Goal: Task Accomplishment & Management: Use online tool/utility

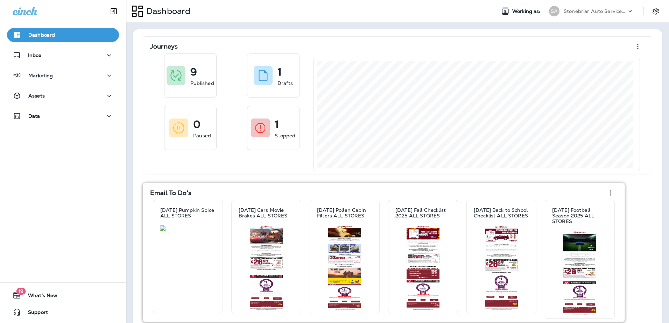
click at [145, 216] on div "Email To Do's [DATE] Pumpkin Spice ALL STORES [DATE] Cars Movie Brakes ALL STOR…" at bounding box center [384, 252] width 482 height 139
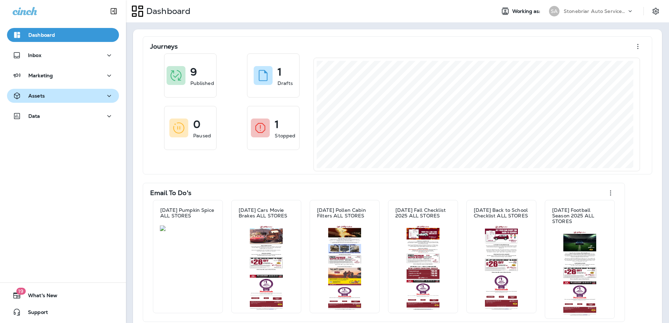
click at [77, 99] on div "Assets" at bounding box center [63, 96] width 101 height 9
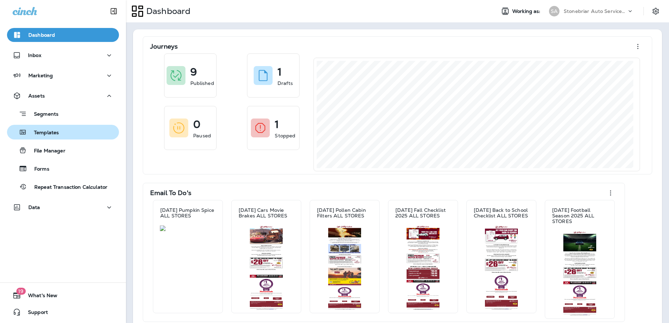
click at [62, 134] on div "Templates" at bounding box center [63, 132] width 106 height 10
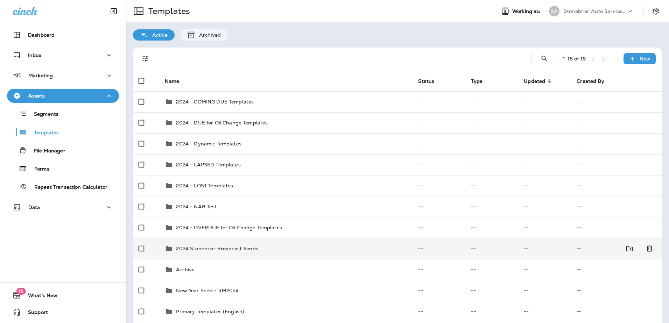
click at [213, 250] on p "2024 Stonebriar Broadcast Sends" at bounding box center [217, 249] width 82 height 6
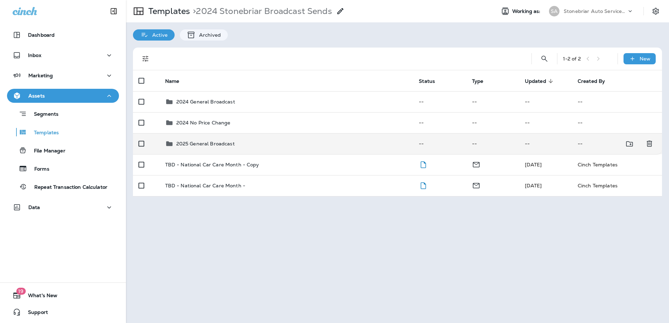
click at [203, 143] on p "2025 General Broadcast" at bounding box center [205, 144] width 58 height 6
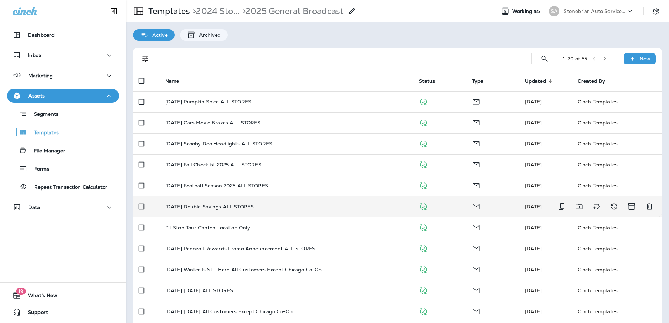
click at [209, 207] on p "[DATE] Double Savings ALL STORES" at bounding box center [209, 207] width 88 height 6
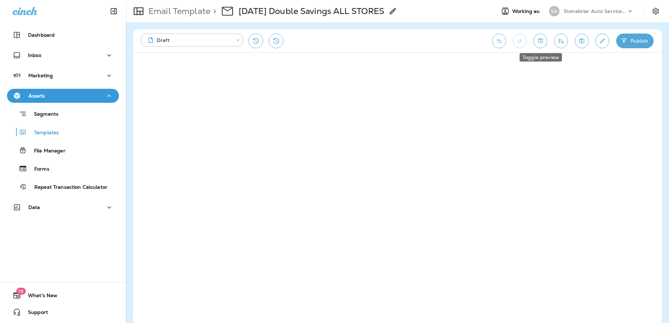
click at [535, 44] on button "Toggle preview" at bounding box center [540, 41] width 14 height 15
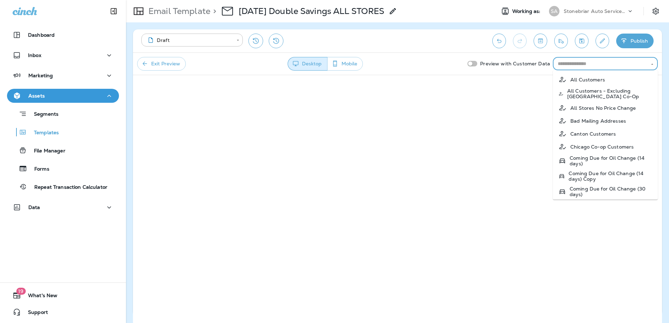
click at [571, 64] on input "text" at bounding box center [599, 63] width 89 height 9
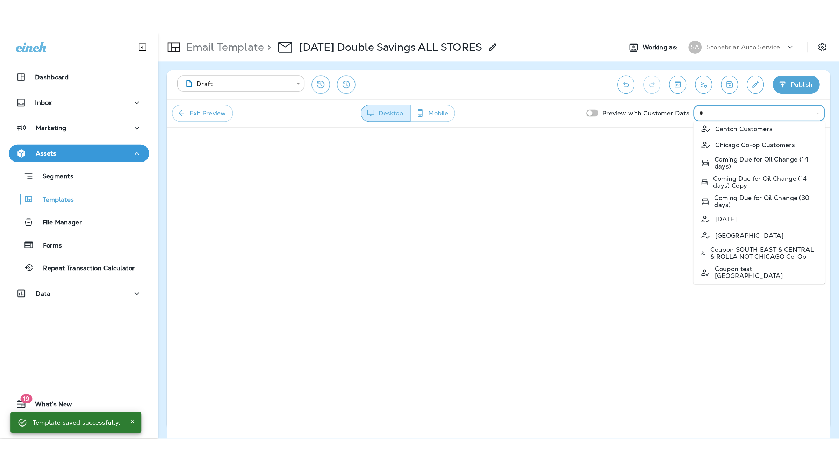
scroll to position [70, 0]
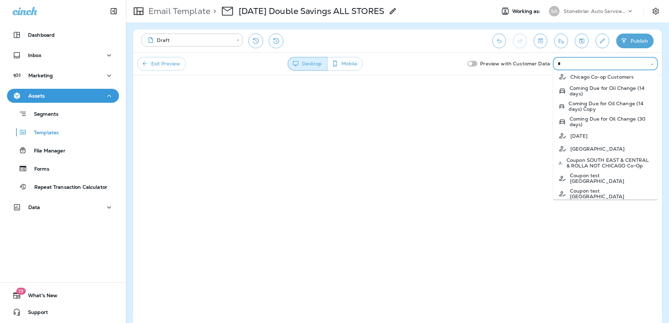
click at [622, 166] on p "Coupon SOUTH EAST & CENTRAL & ROLLA NOT CHICAGO Co-Op" at bounding box center [609, 162] width 86 height 11
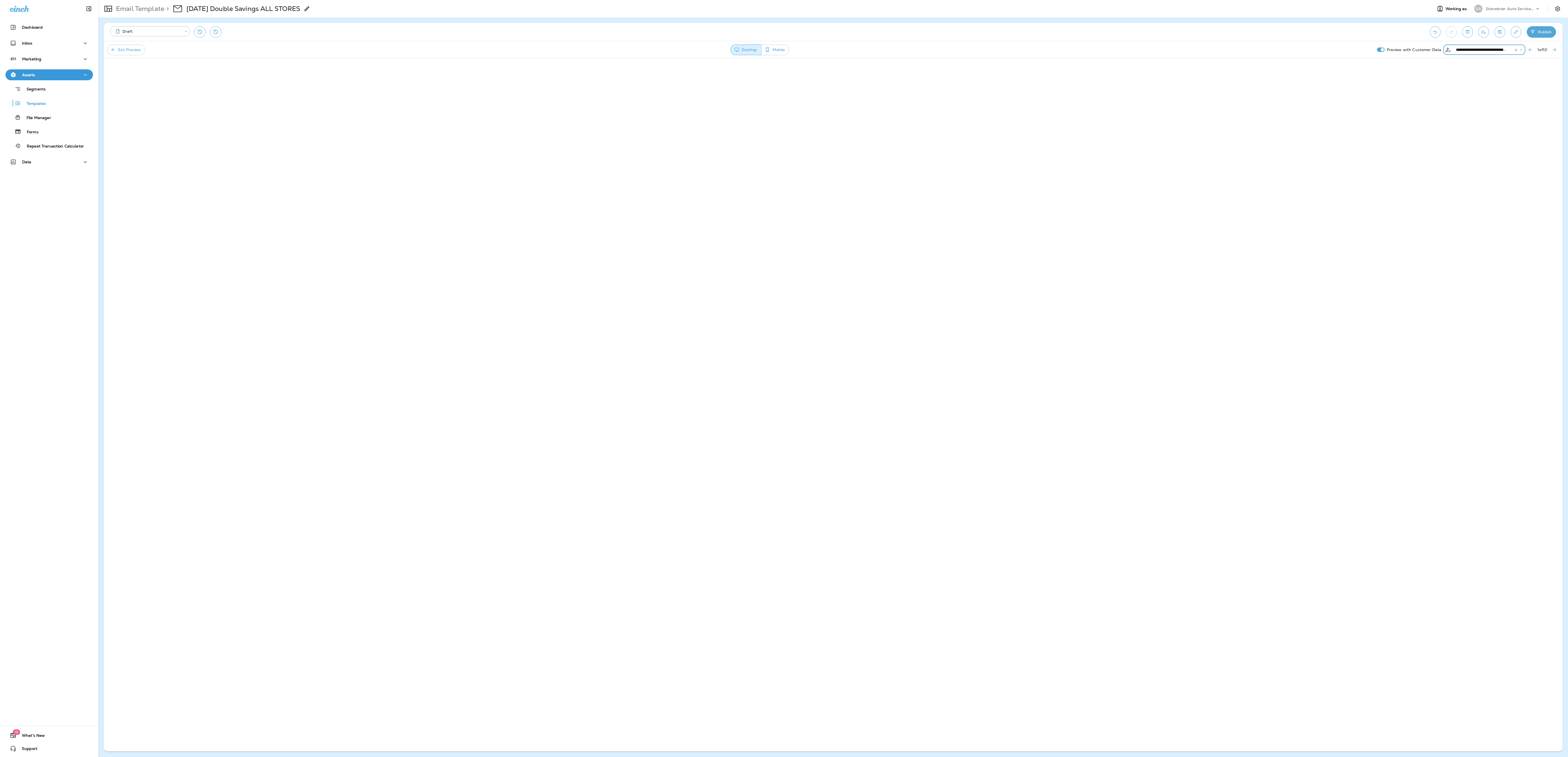
type input "**********"
click at [522, 49] on button "Mobile" at bounding box center [775, 50] width 28 height 11
click at [522, 55] on button "Desktop" at bounding box center [745, 50] width 30 height 11
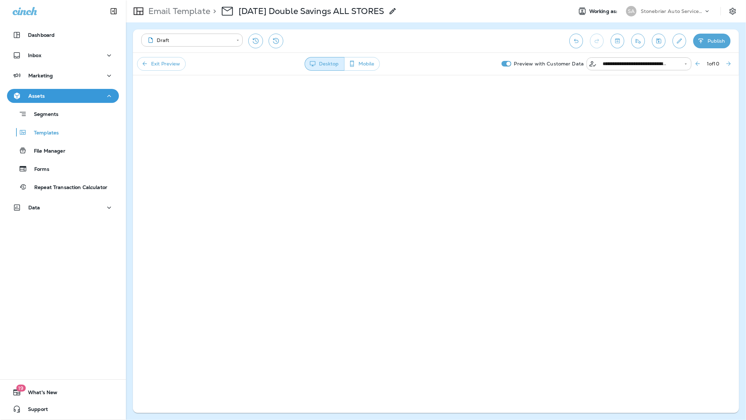
click at [668, 44] on button "Edit details" at bounding box center [679, 41] width 14 height 15
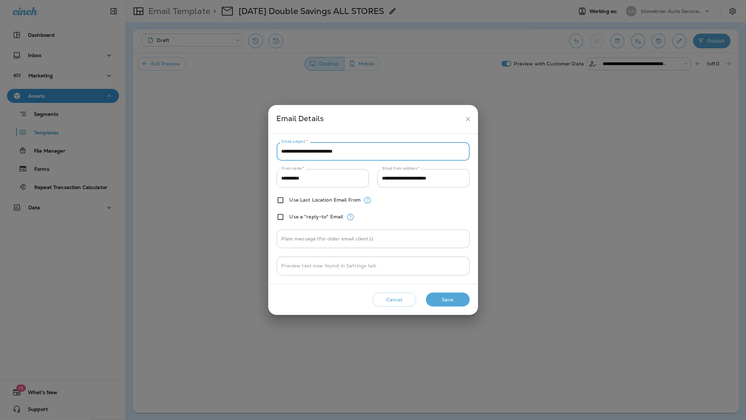
click at [414, 152] on input "**********" at bounding box center [373, 151] width 193 height 19
click at [469, 121] on icon "close" at bounding box center [467, 118] width 7 height 7
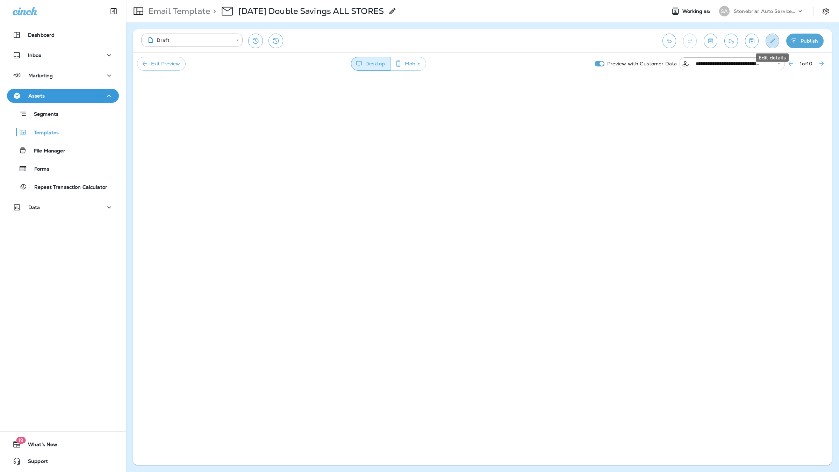
click at [668, 45] on button "Edit details" at bounding box center [773, 41] width 14 height 15
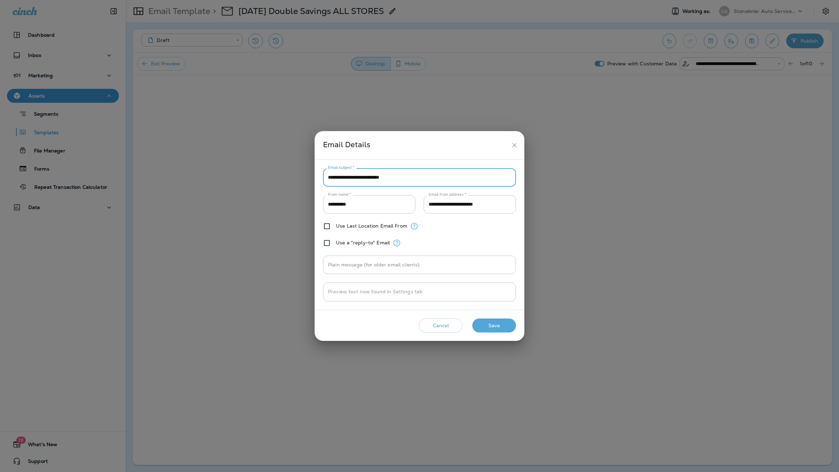
click at [432, 180] on input "**********" at bounding box center [419, 177] width 193 height 19
click at [512, 144] on icon "close" at bounding box center [514, 145] width 7 height 7
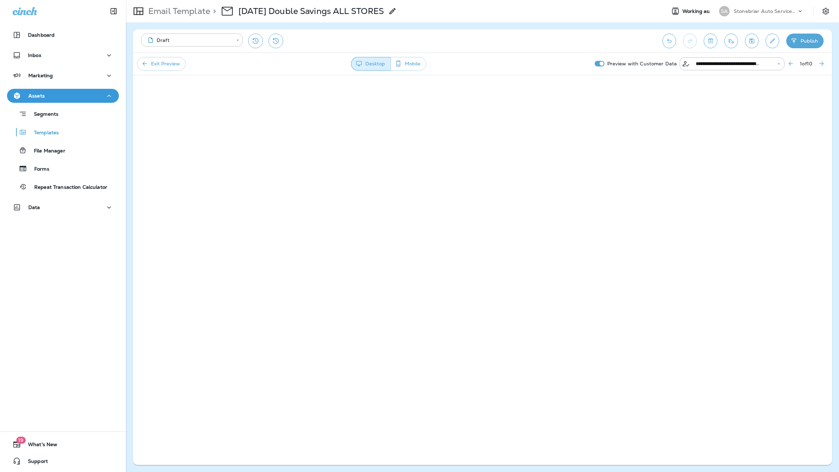
click at [169, 69] on button "Exit Preview" at bounding box center [161, 64] width 49 height 14
click at [179, 9] on p "Email Template" at bounding box center [177, 11] width 65 height 10
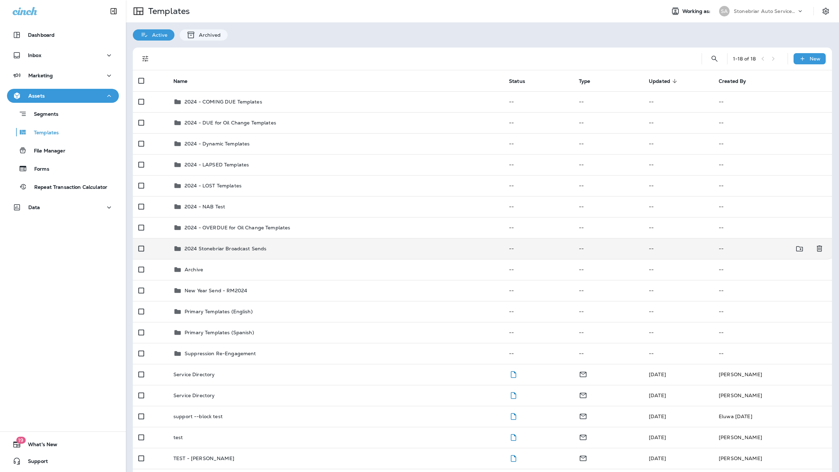
click at [211, 249] on p "2024 Stonebriar Broadcast Sends" at bounding box center [226, 249] width 82 height 6
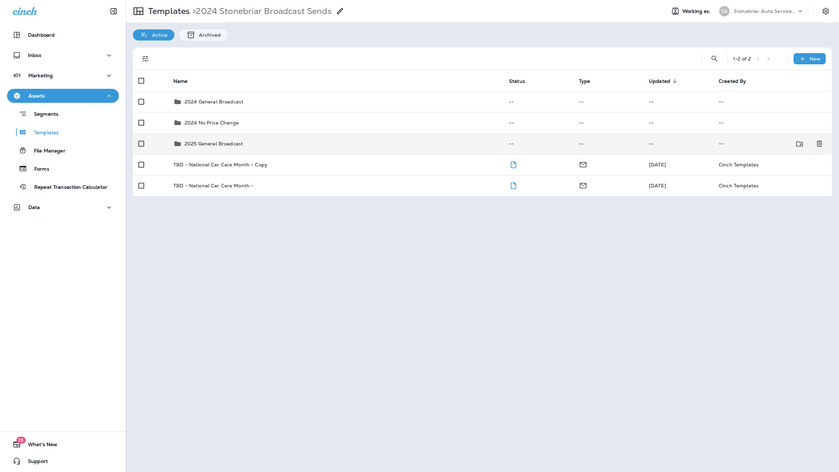
click at [219, 144] on p "2025 General Broadcast" at bounding box center [214, 144] width 58 height 6
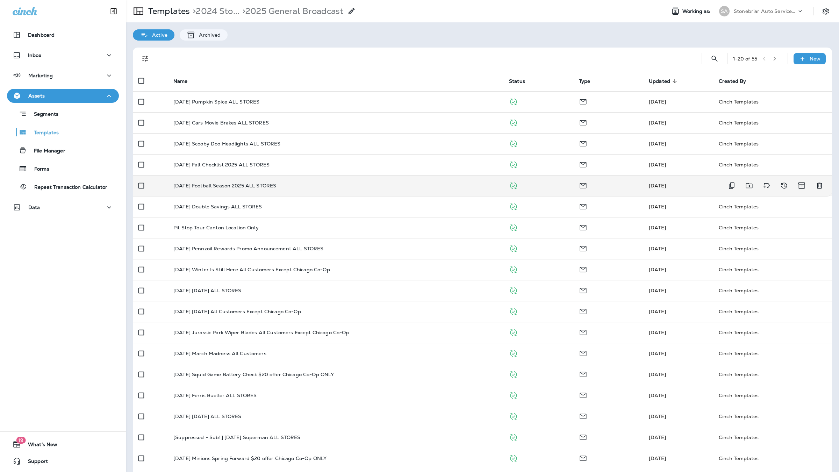
click at [237, 190] on td "[DATE] Football Season 2025 ALL STORES" at bounding box center [336, 185] width 336 height 21
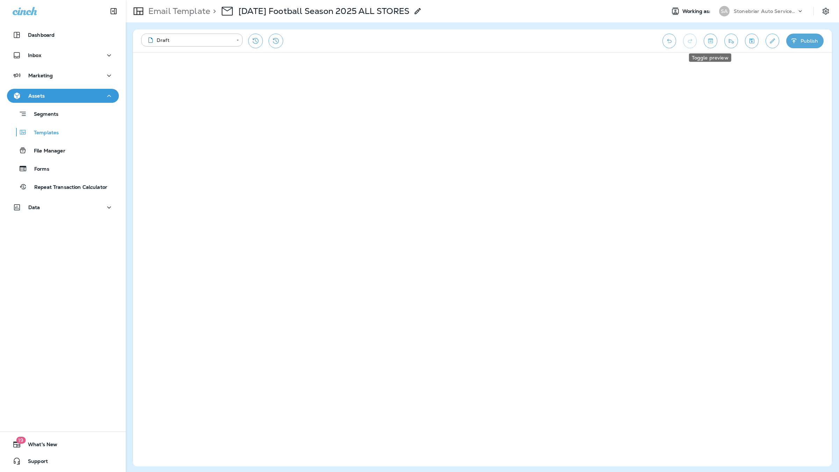
click at [668, 46] on button "Toggle preview" at bounding box center [711, 41] width 14 height 15
click at [668, 71] on div "Preview with Customer Data ​" at bounding box center [731, 64] width 193 height 14
click at [668, 65] on input "text" at bounding box center [769, 63] width 89 height 9
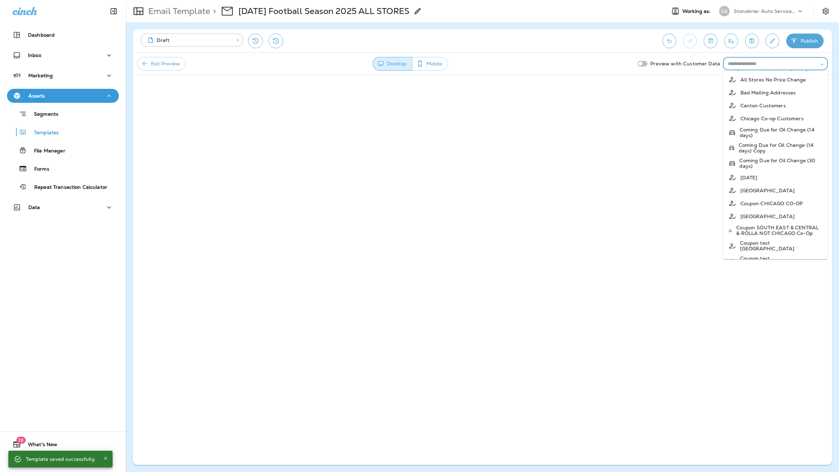
scroll to position [44, 0]
click at [668, 220] on p "Coupon SOUTH EAST & CENTRAL & ROLLA NOT CHICAGO Co-Op" at bounding box center [779, 214] width 86 height 11
type input "**********"
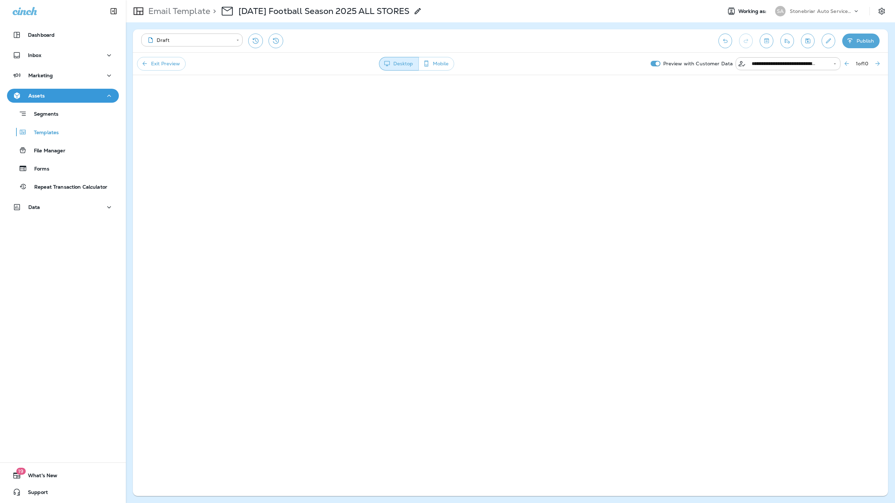
click at [459, 61] on div "Desktop Mobile" at bounding box center [417, 64] width 462 height 14
click at [668, 45] on button "Edit details" at bounding box center [829, 41] width 14 height 15
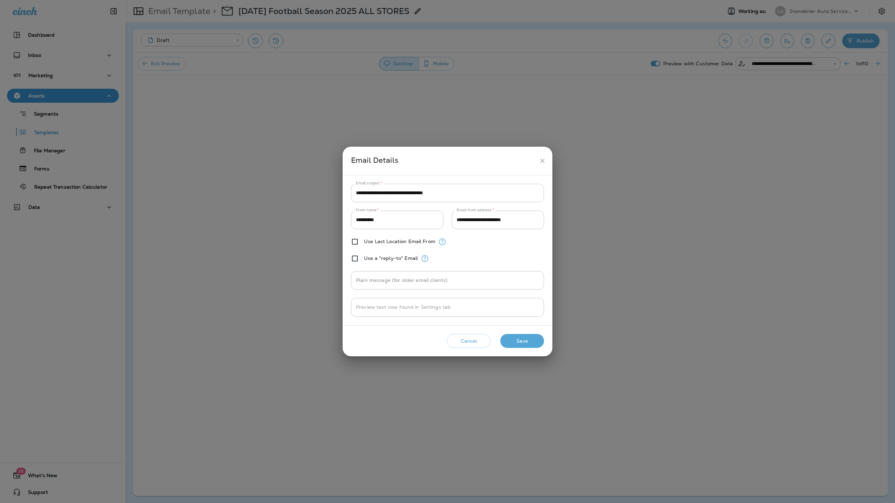
click at [466, 198] on input "**********" at bounding box center [447, 193] width 193 height 19
click at [541, 159] on icon "close" at bounding box center [542, 161] width 4 height 4
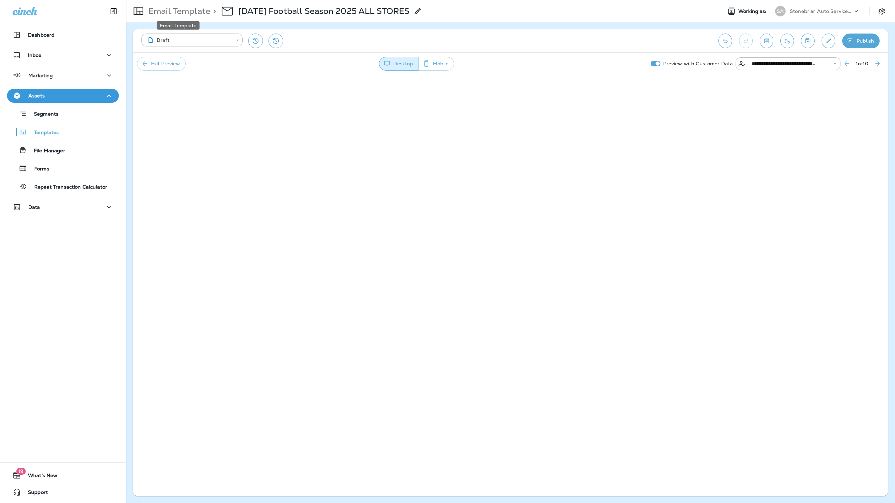
click at [188, 15] on p "Email Template" at bounding box center [177, 11] width 65 height 10
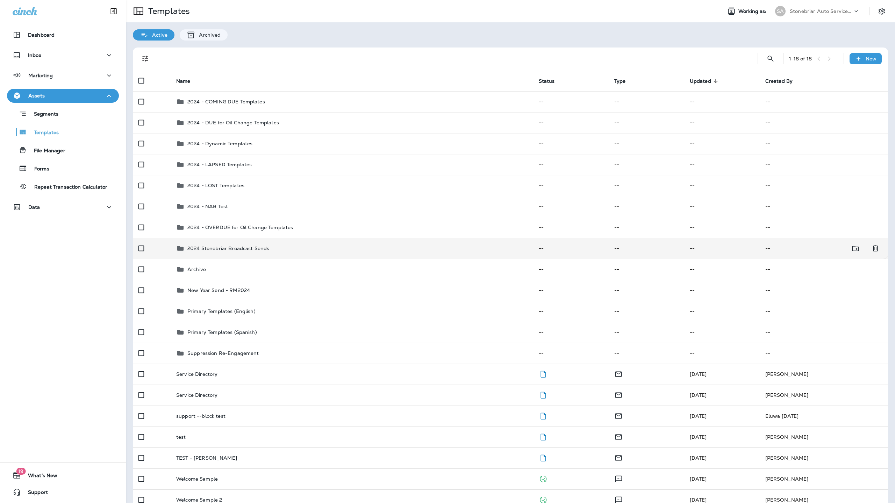
click at [228, 249] on p "2024 Stonebriar Broadcast Sends" at bounding box center [228, 249] width 82 height 6
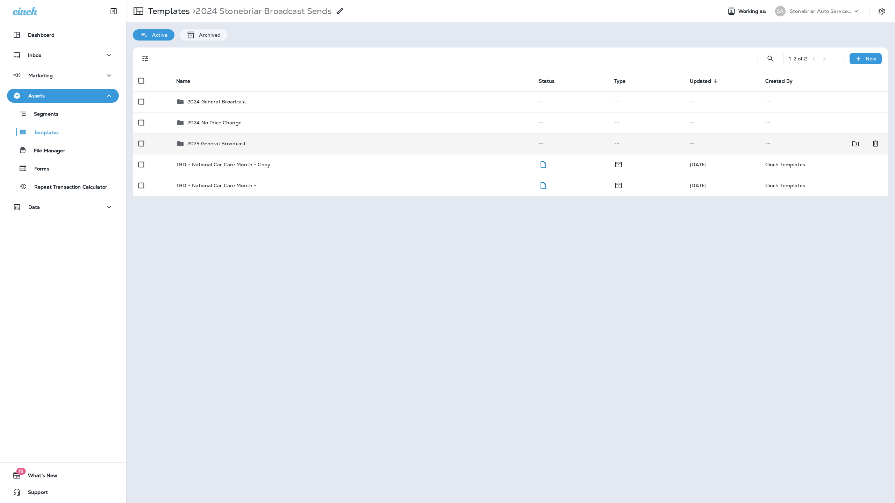
click at [217, 144] on p "2025 General Broadcast" at bounding box center [216, 144] width 58 height 6
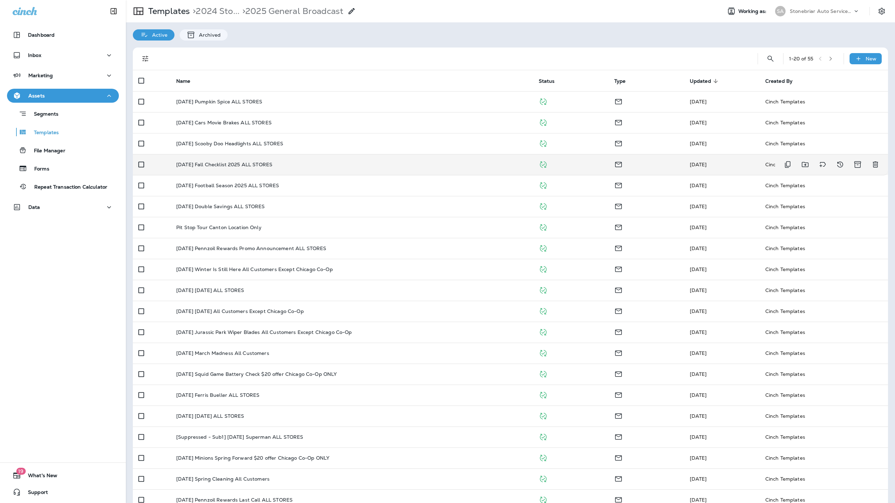
click at [214, 167] on p "[DATE] Fall Checklist 2025 ALL STORES" at bounding box center [224, 165] width 96 height 6
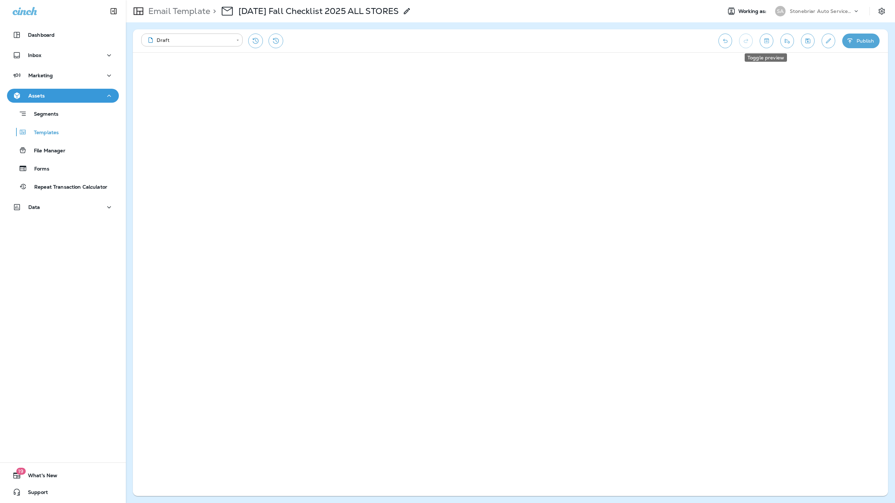
click at [668, 44] on icon "Toggle preview" at bounding box center [766, 40] width 7 height 7
click at [668, 66] on input "text" at bounding box center [825, 63] width 89 height 9
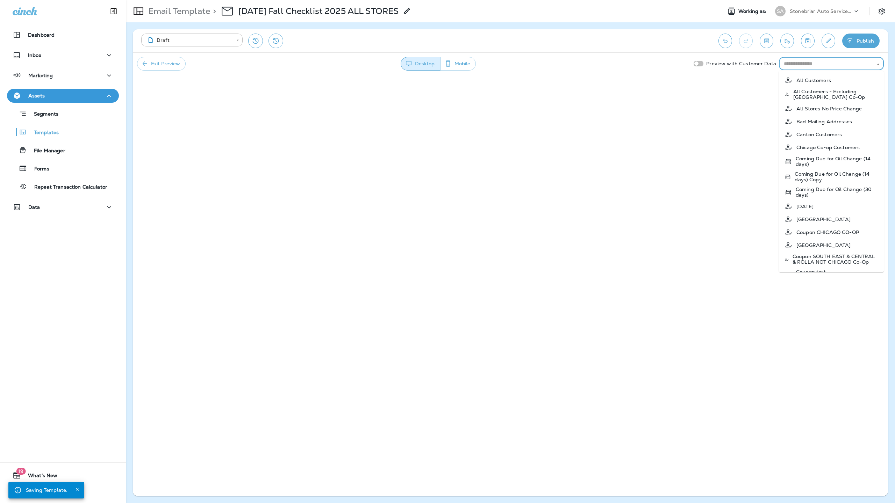
click at [668, 263] on p "Coupon SOUTH EAST & CENTRAL & ROLLA NOT CHICAGO Co-Op" at bounding box center [836, 259] width 86 height 11
type input "**********"
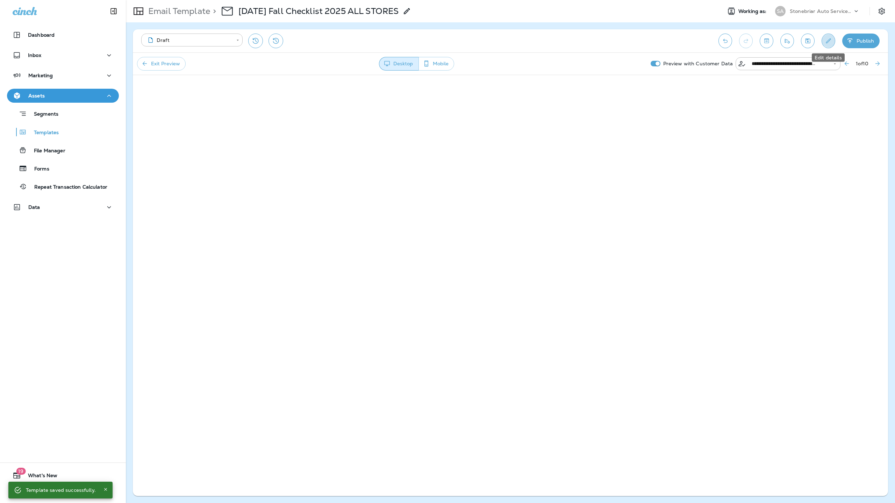
click at [668, 47] on button "Edit details" at bounding box center [829, 41] width 14 height 15
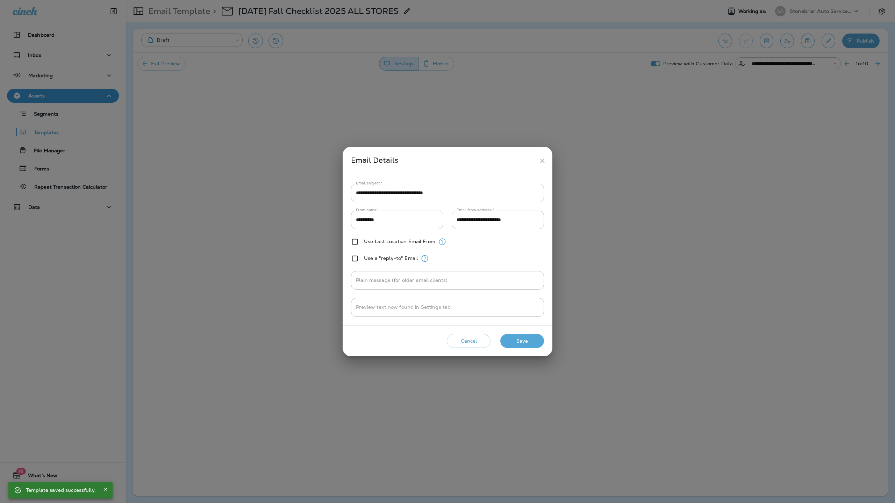
click at [466, 196] on input "**********" at bounding box center [447, 193] width 193 height 19
click at [542, 162] on icon "close" at bounding box center [542, 160] width 7 height 7
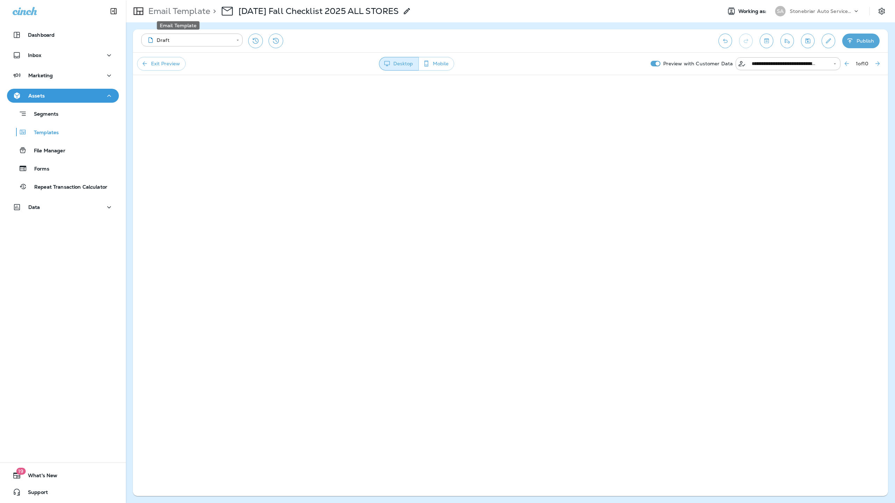
click at [176, 8] on p "Email Template" at bounding box center [177, 11] width 65 height 10
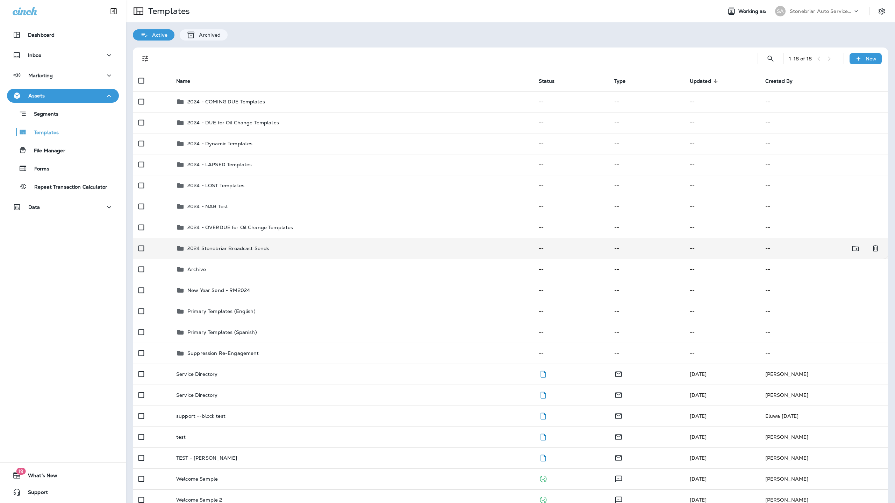
click at [237, 248] on p "2024 Stonebriar Broadcast Sends" at bounding box center [228, 249] width 82 height 6
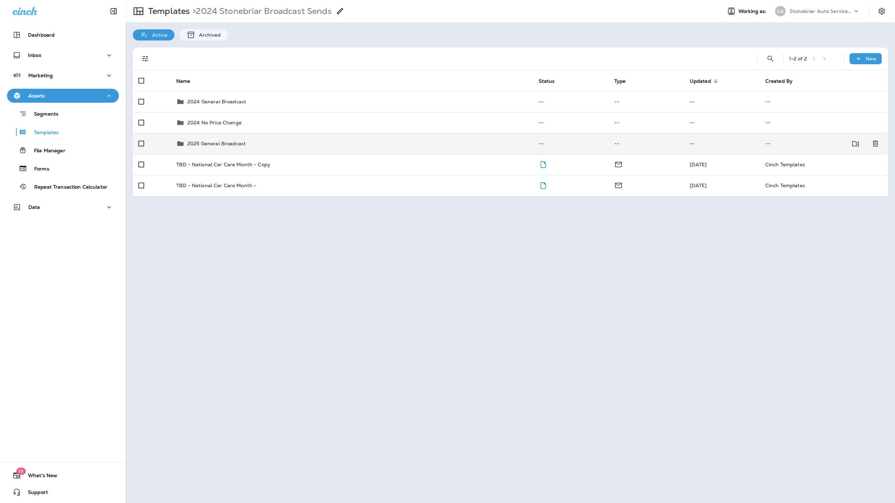
click at [224, 148] on div "2025 General Broadcast" at bounding box center [216, 144] width 58 height 8
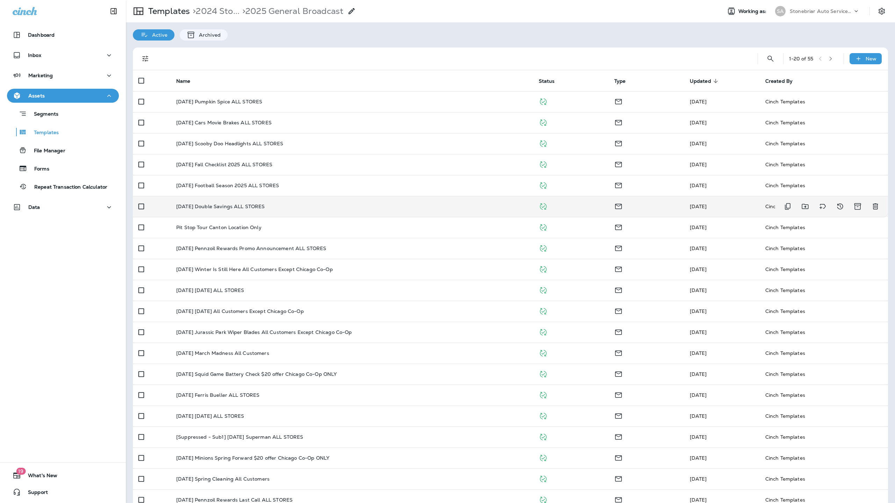
click at [234, 207] on p "[DATE] Double Savings ALL STORES" at bounding box center [220, 207] width 88 height 6
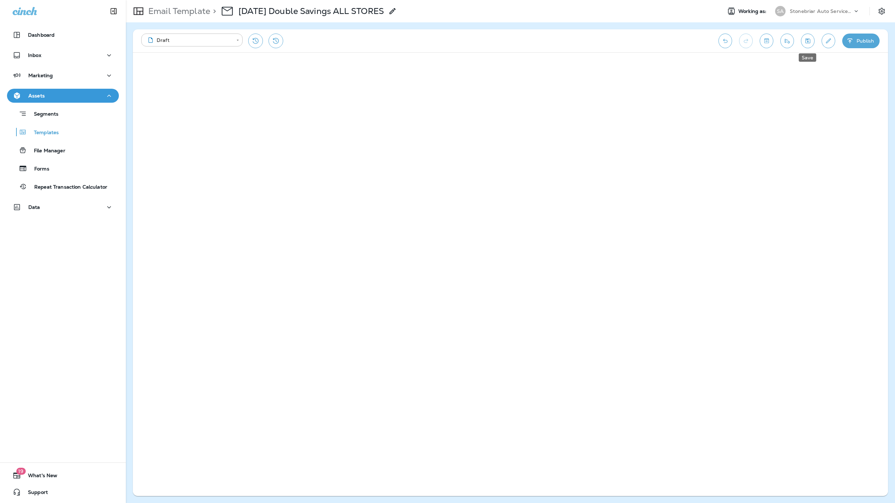
click at [668, 43] on button "Save" at bounding box center [808, 41] width 14 height 15
click at [668, 44] on icon "Toggle preview" at bounding box center [766, 40] width 7 height 7
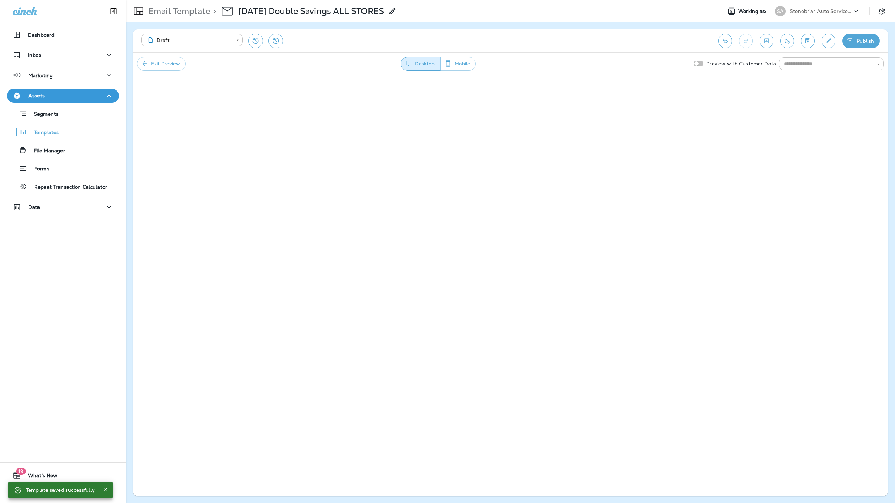
click at [668, 66] on input "text" at bounding box center [825, 63] width 89 height 9
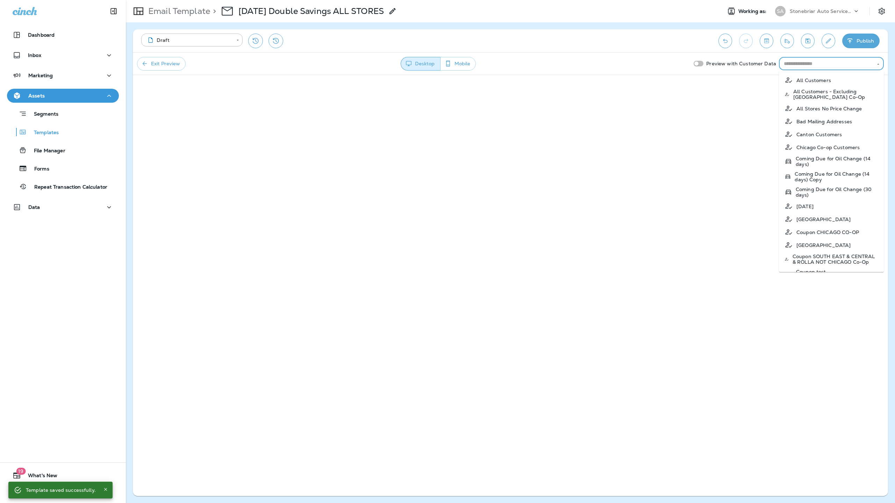
click at [668, 261] on p "Coupon SOUTH EAST & CENTRAL & ROLLA NOT CHICAGO Co-Op" at bounding box center [836, 259] width 86 height 11
type input "**********"
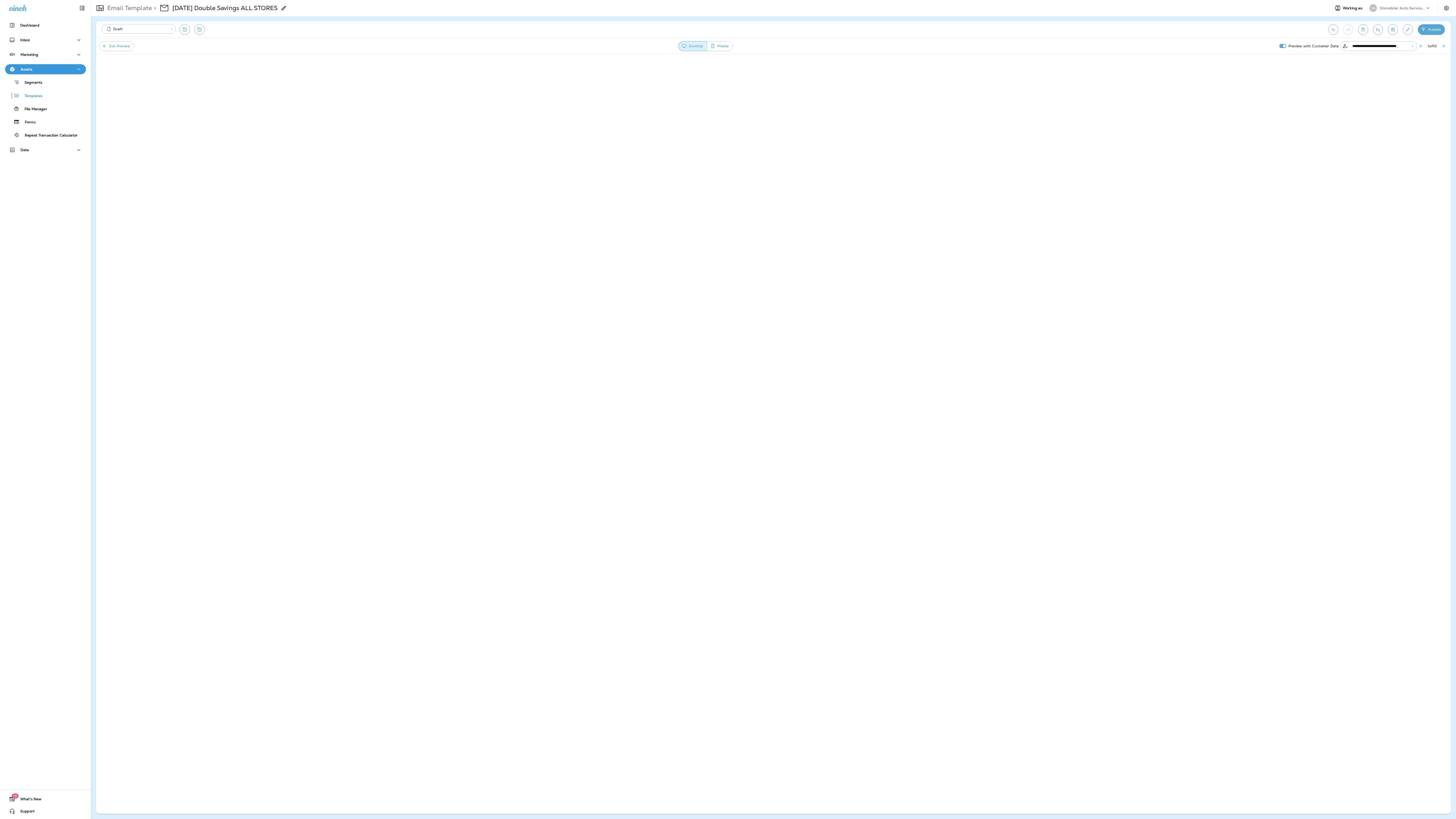
click at [483, 54] on div "**********" at bounding box center [774, 46] width 1355 height 16
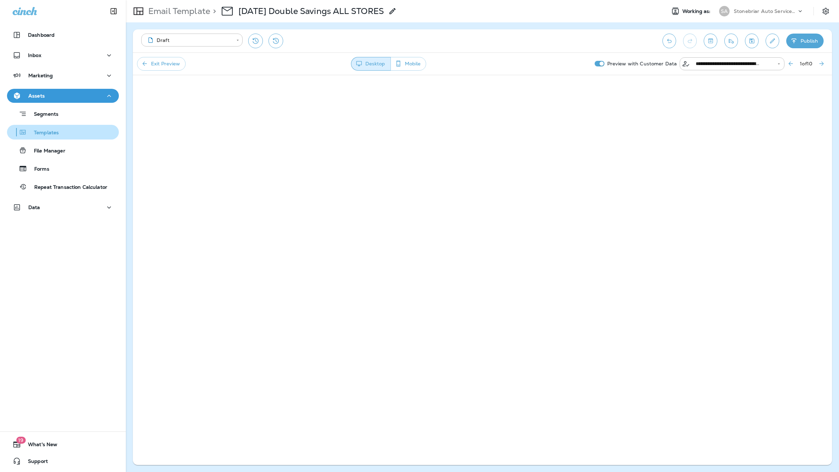
click at [56, 133] on p "Templates" at bounding box center [43, 133] width 32 height 7
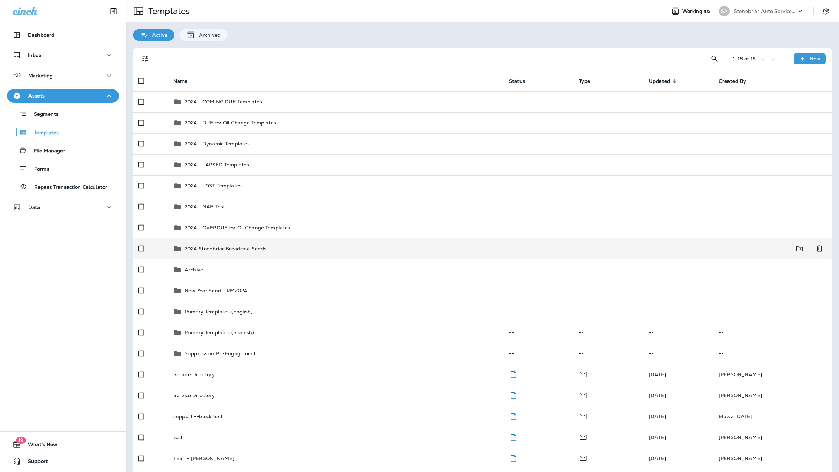
click at [221, 252] on div "2024 Stonebriar Broadcast Sends" at bounding box center [226, 248] width 82 height 8
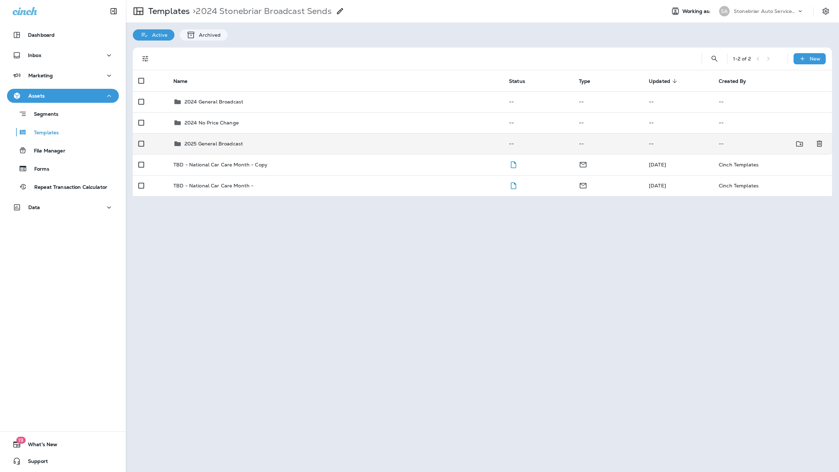
click at [226, 148] on td "2025 General Broadcast" at bounding box center [336, 143] width 336 height 21
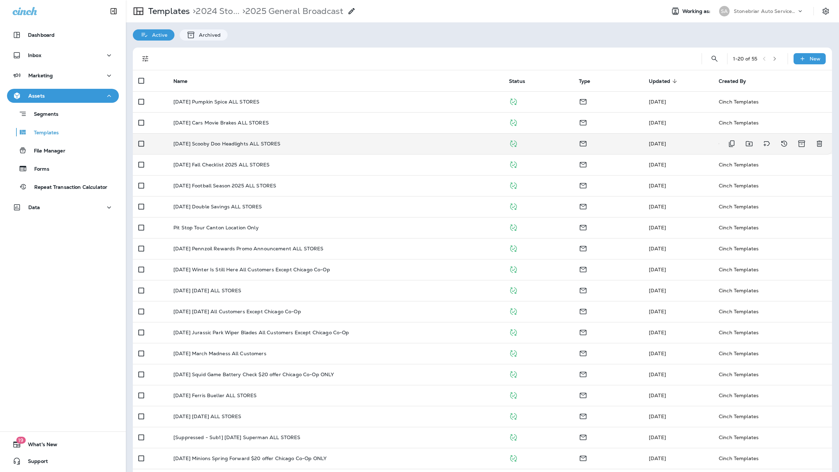
click at [231, 147] on td "[DATE] Scooby Doo Headlights ALL STORES" at bounding box center [336, 143] width 336 height 21
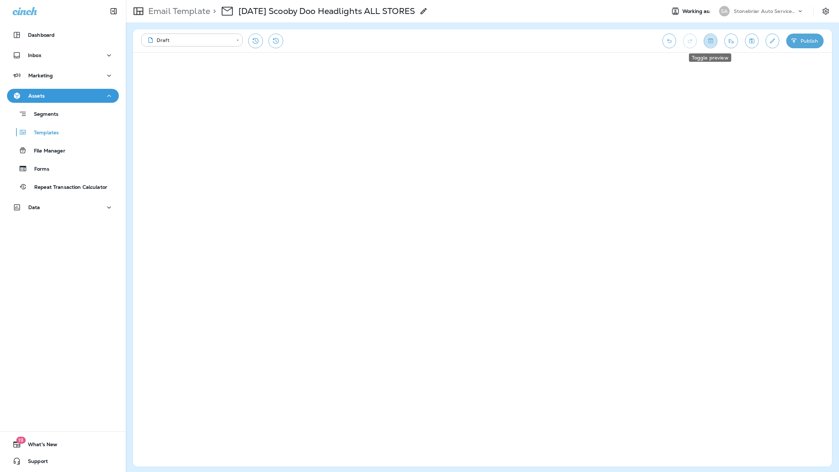
click at [668, 39] on icon "Toggle preview" at bounding box center [710, 40] width 7 height 7
click at [668, 65] on input "text" at bounding box center [769, 63] width 89 height 9
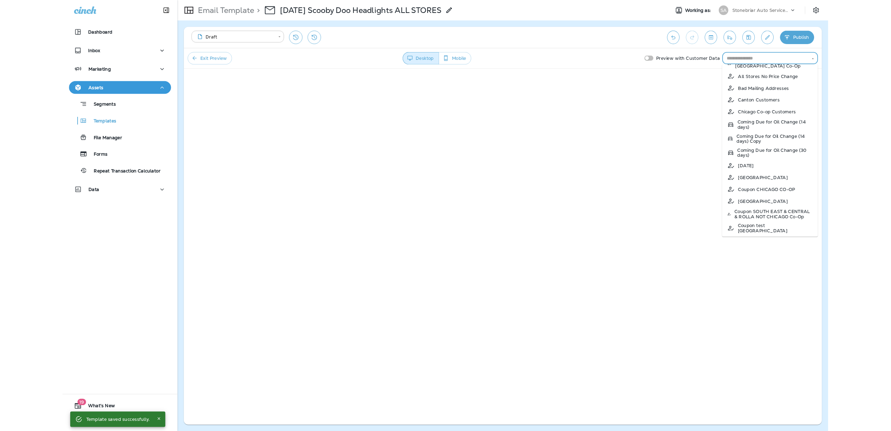
scroll to position [44, 0]
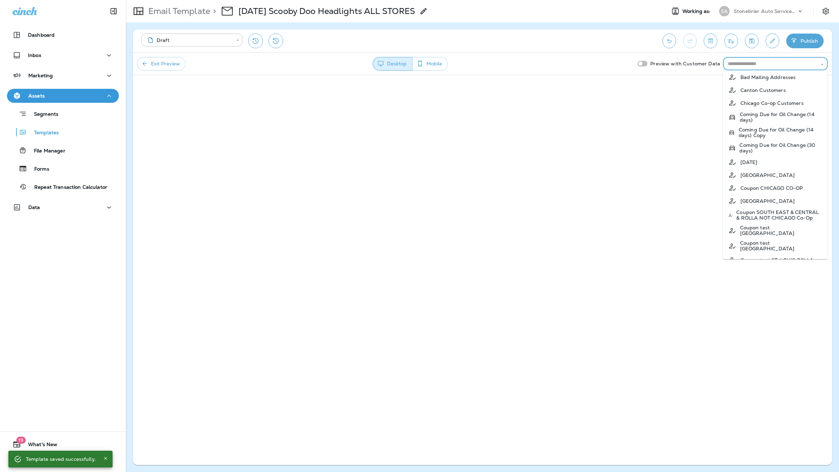
click at [668, 221] on p "Coupon SOUTH EAST & CENTRAL & ROLLA NOT CHICAGO Co-Op" at bounding box center [779, 214] width 86 height 11
type input "**********"
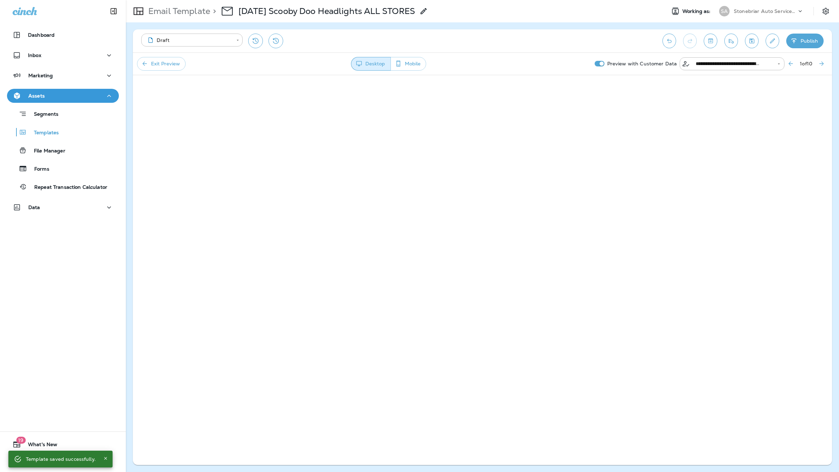
click at [668, 38] on icon "Edit details" at bounding box center [772, 40] width 7 height 7
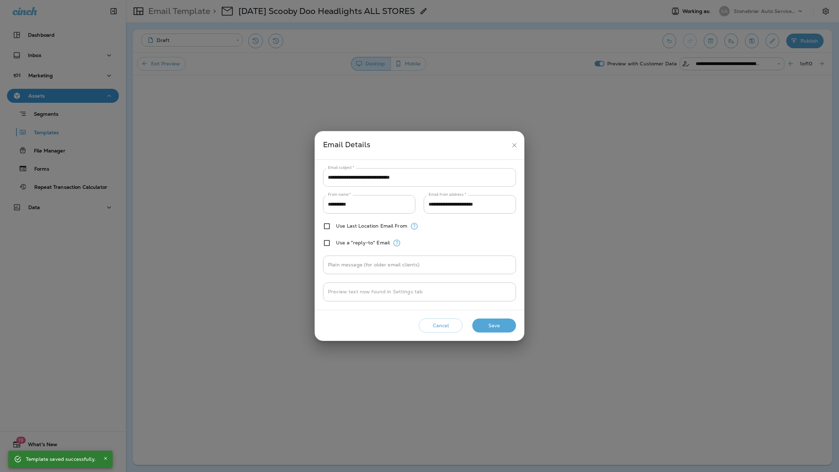
click at [446, 172] on input "**********" at bounding box center [419, 177] width 193 height 19
click at [512, 146] on icon "close" at bounding box center [514, 145] width 7 height 7
